Goal: Find specific page/section: Find specific page/section

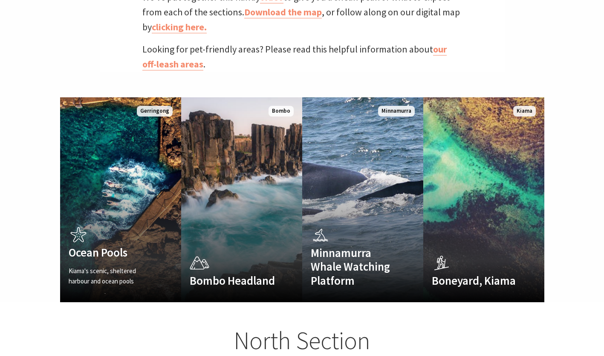
scroll to position [493, 0]
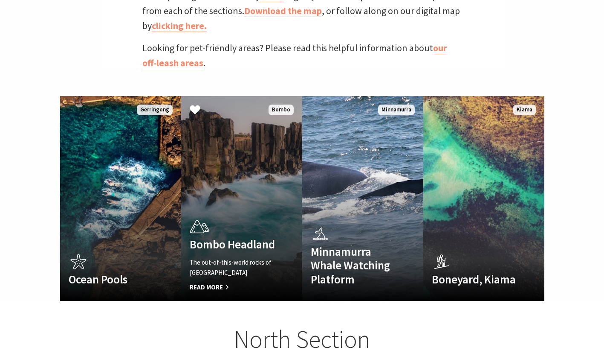
click at [246, 174] on link "Bombo Headland The out-of-this-world rocks of Bombo Headland Read More Bombo" at bounding box center [241, 198] width 121 height 205
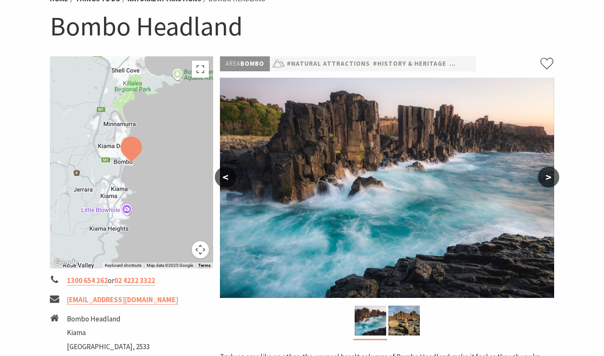
scroll to position [103, 0]
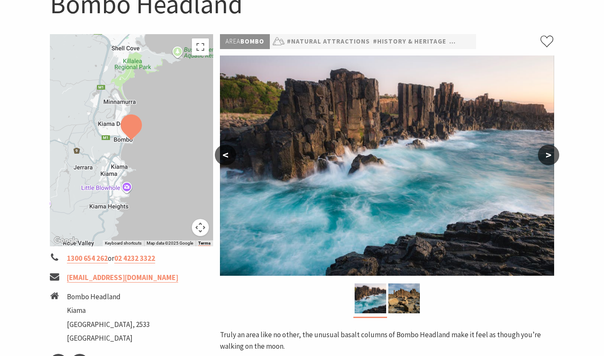
click at [554, 160] on button ">" at bounding box center [548, 155] width 21 height 20
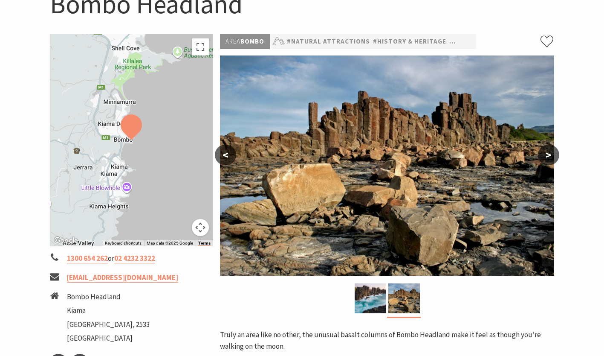
click at [554, 160] on button ">" at bounding box center [548, 155] width 21 height 20
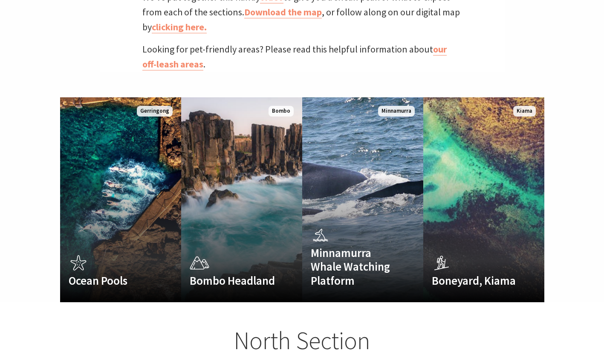
scroll to position [270, 615]
